Goal: Transaction & Acquisition: Book appointment/travel/reservation

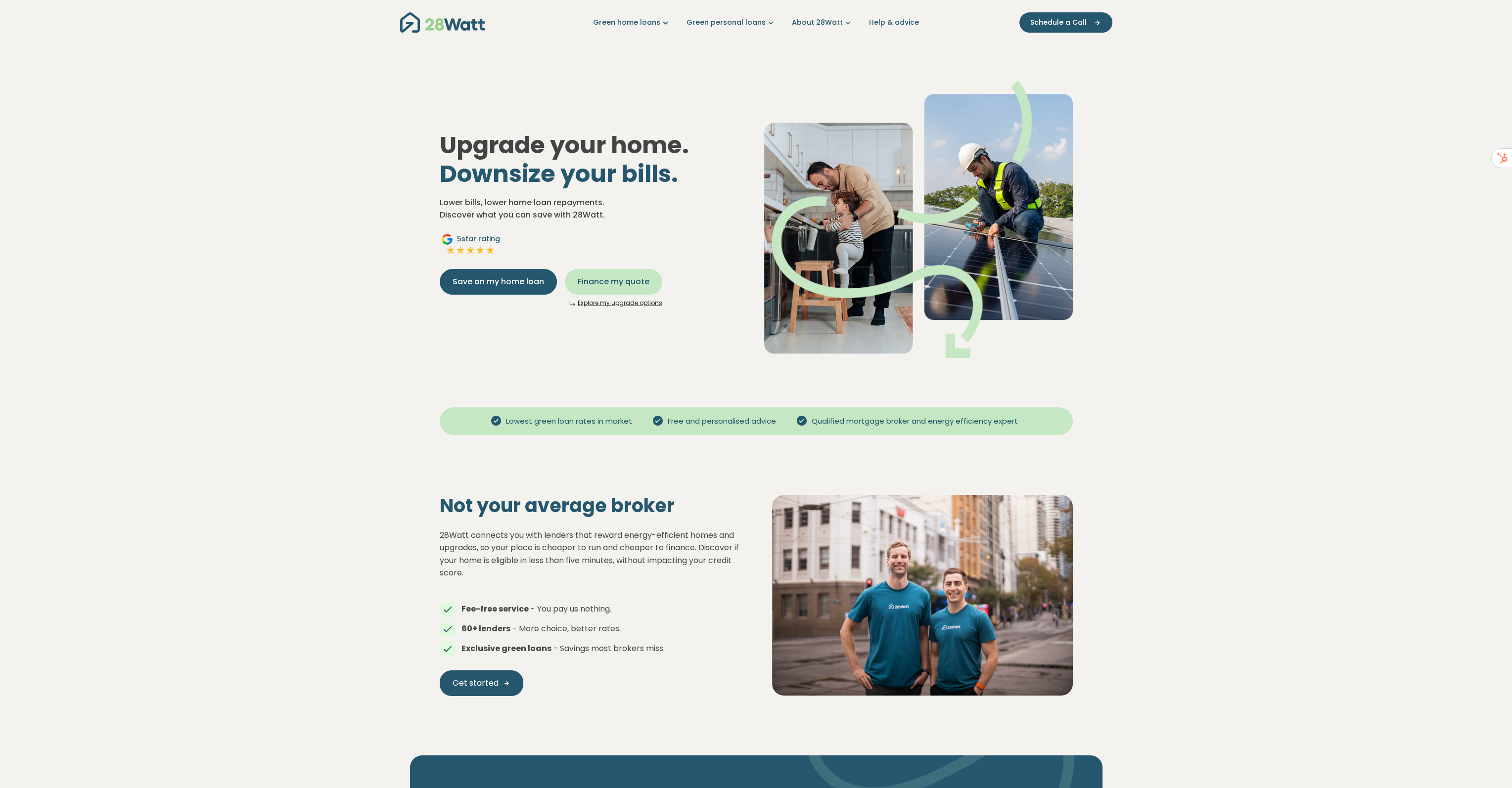
click at [623, 278] on span "Finance my quote" at bounding box center [613, 282] width 71 height 12
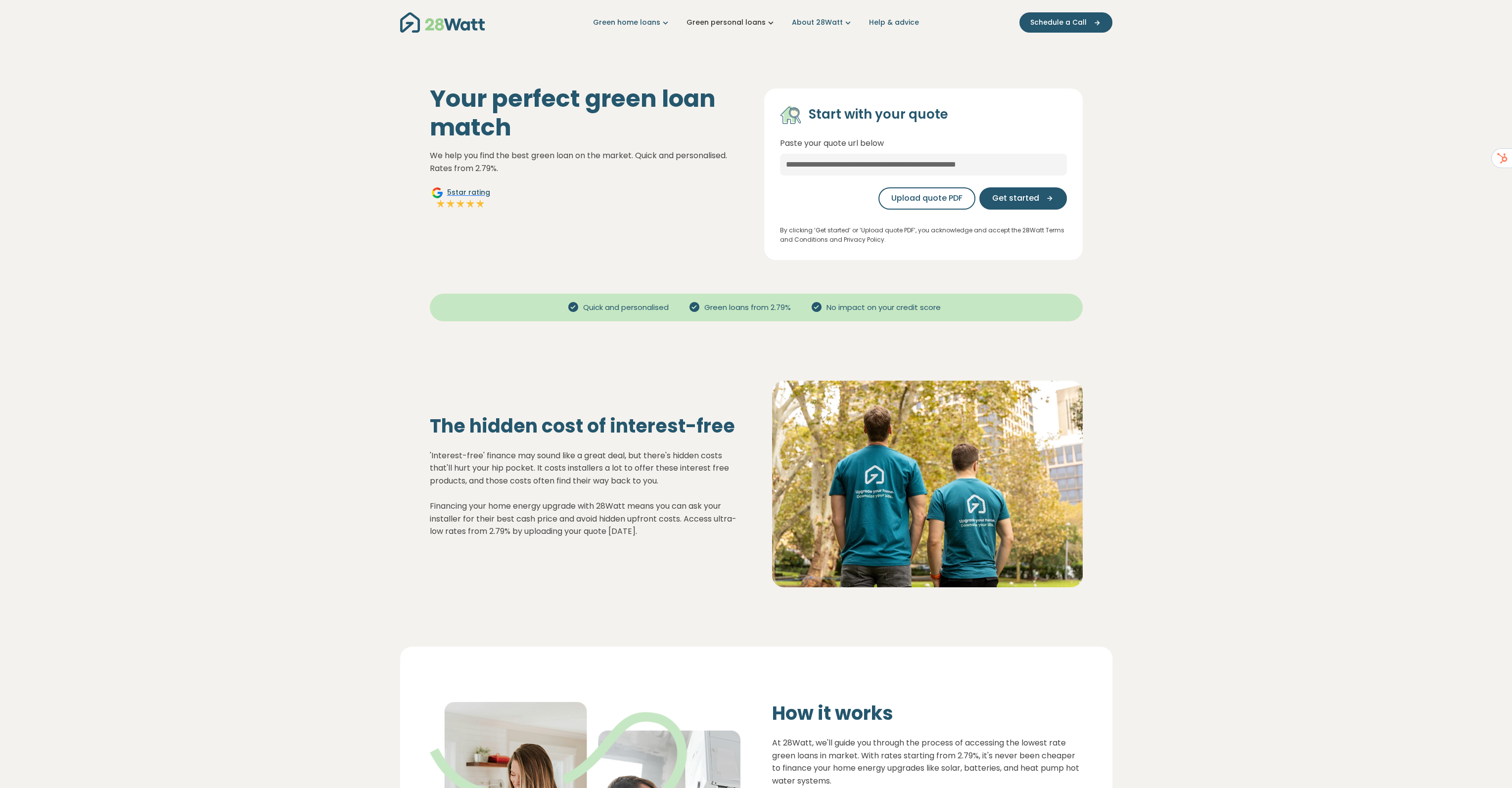
click at [757, 24] on link "Green personal loans" at bounding box center [731, 22] width 89 height 10
click at [653, 24] on link "Green home loans" at bounding box center [631, 22] width 77 height 10
click at [816, 21] on link "About 28Watt" at bounding box center [822, 22] width 61 height 10
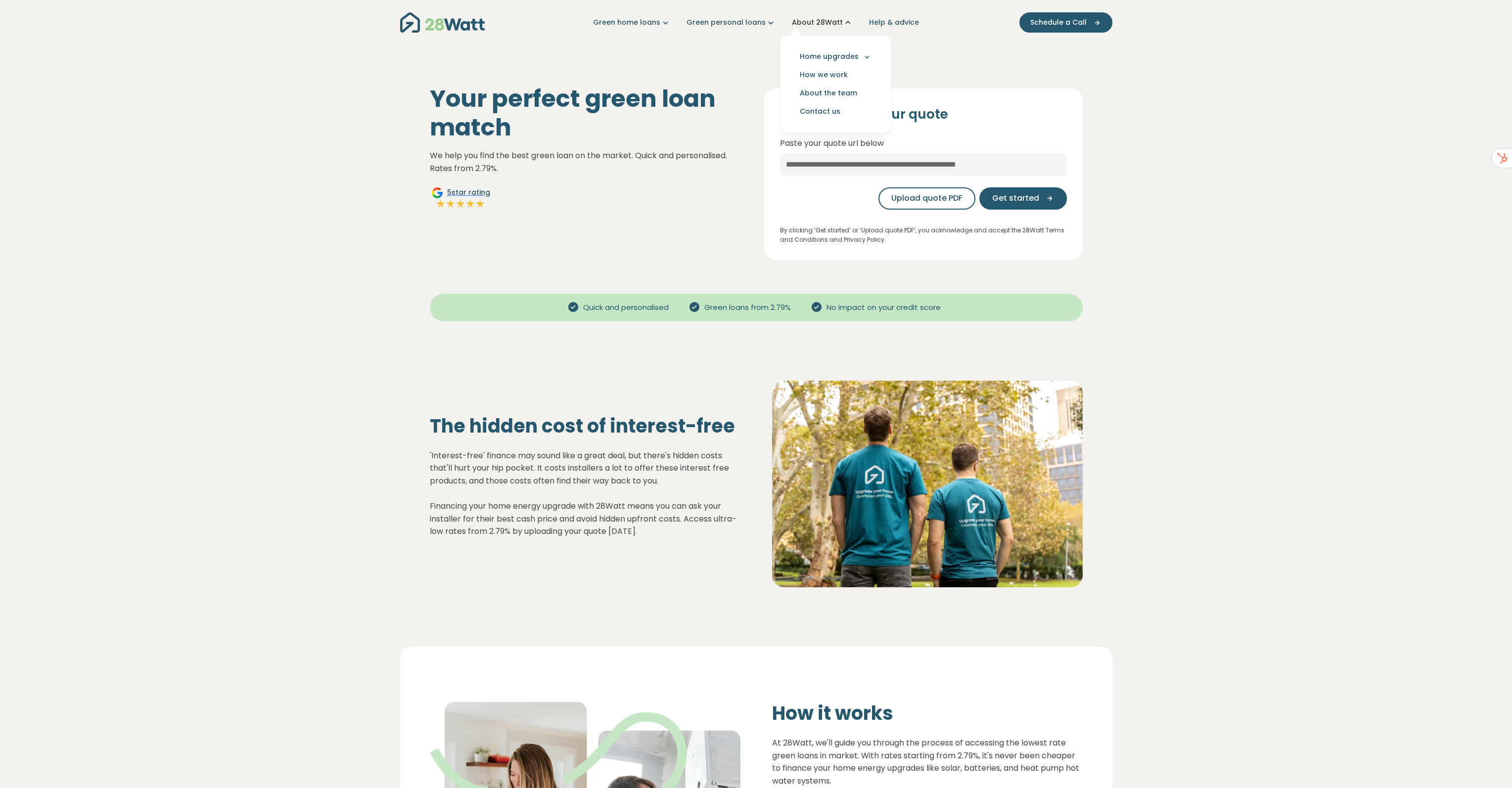
click at [819, 22] on link "About 28Watt" at bounding box center [822, 22] width 61 height 10
click at [802, 24] on link "About 28Watt" at bounding box center [822, 22] width 61 height 10
click at [648, 24] on link "Green home loans" at bounding box center [631, 22] width 77 height 10
click at [651, 24] on link "Green home loans" at bounding box center [631, 22] width 77 height 10
